Goal: Task Accomplishment & Management: Manage account settings

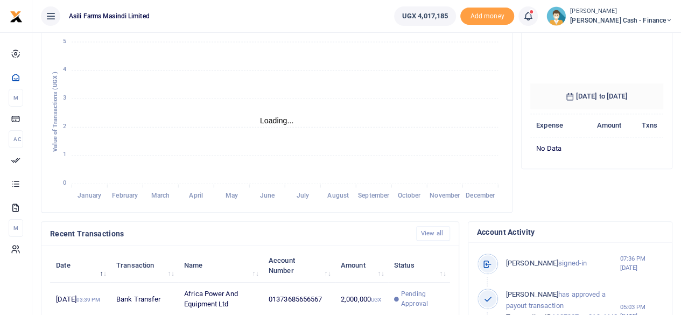
scroll to position [323, 0]
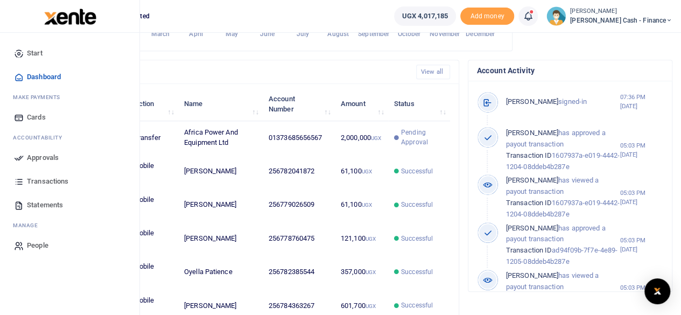
click at [21, 156] on icon at bounding box center [19, 158] width 10 height 10
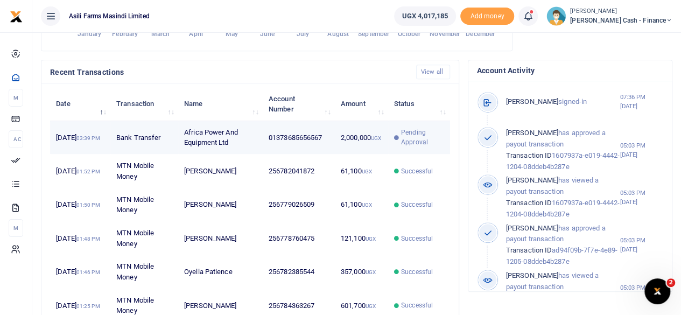
scroll to position [0, 0]
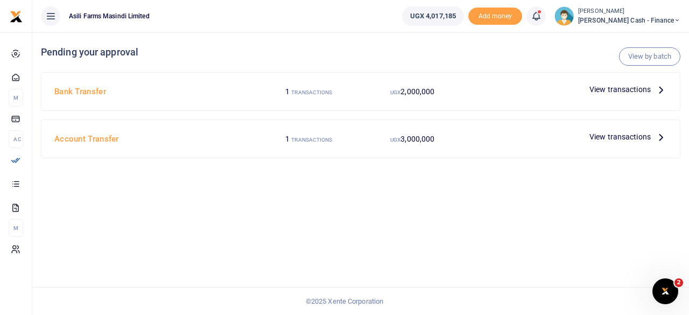
click at [665, 90] on icon at bounding box center [661, 89] width 12 height 12
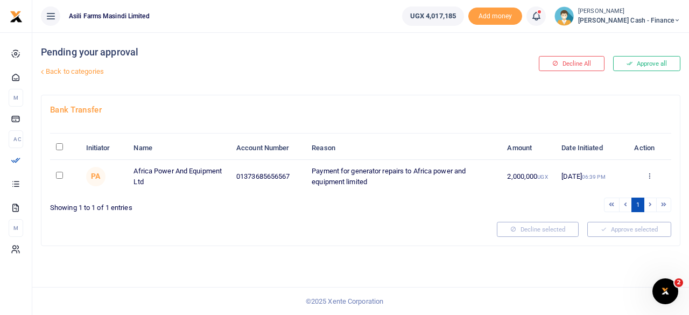
click at [61, 149] on input "\a \a : activate to sort column descending" at bounding box center [59, 146] width 7 height 7
checkbox input "true"
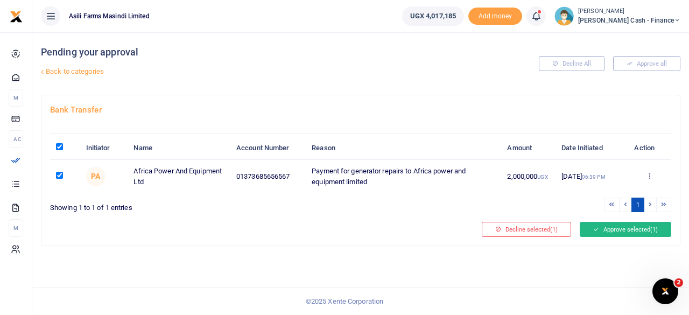
click at [629, 234] on button "Approve selected (1)" at bounding box center [626, 229] width 92 height 15
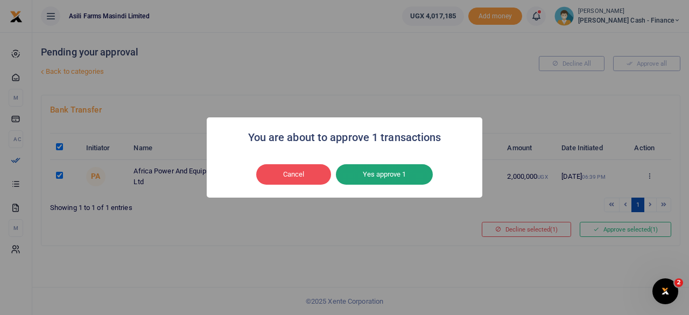
click at [378, 168] on button "Yes approve 1" at bounding box center [384, 174] width 97 height 20
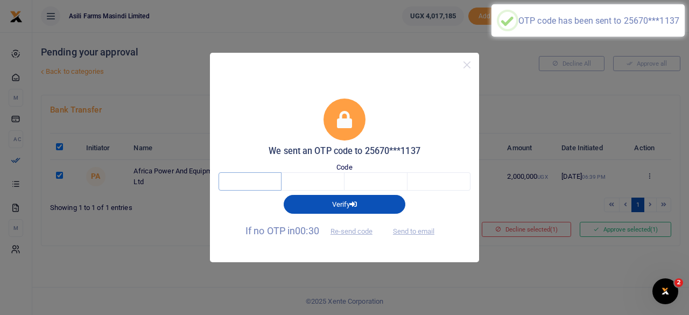
click at [244, 179] on input "text" at bounding box center [250, 181] width 63 height 18
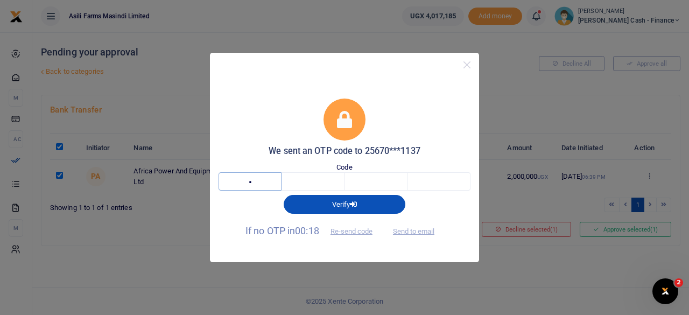
type input "8"
type input "2"
type input "1"
type input "9"
